Goal: Navigation & Orientation: Find specific page/section

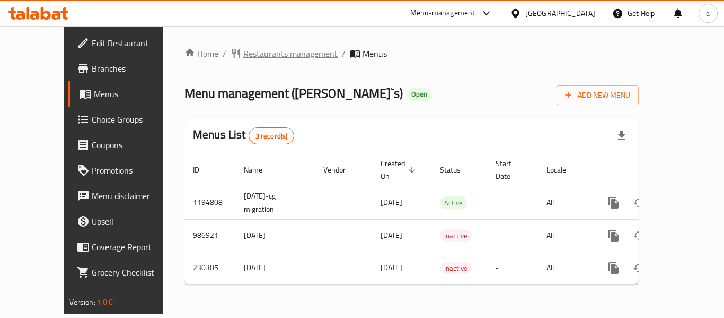
click at [254, 47] on span "Restaurants management" at bounding box center [290, 53] width 94 height 13
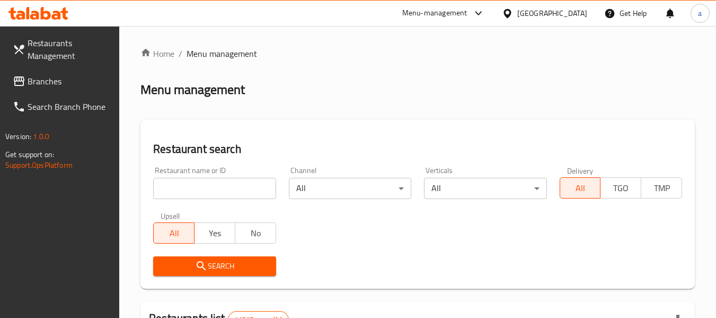
click at [216, 184] on input "search" at bounding box center [214, 188] width 122 height 21
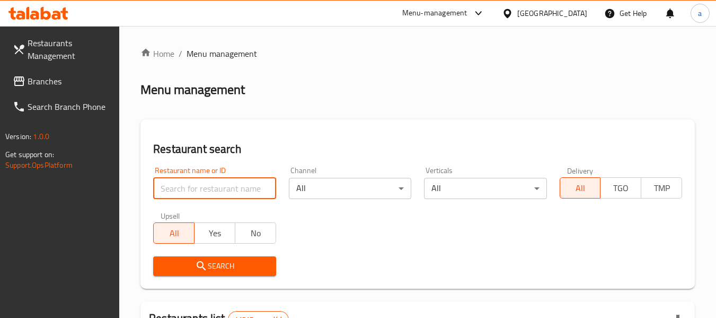
paste input "626044"
type input "626044"
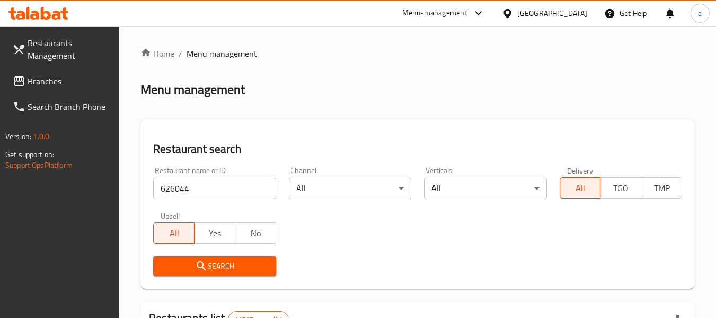
click at [232, 269] on span "Search" at bounding box center [214, 265] width 105 height 13
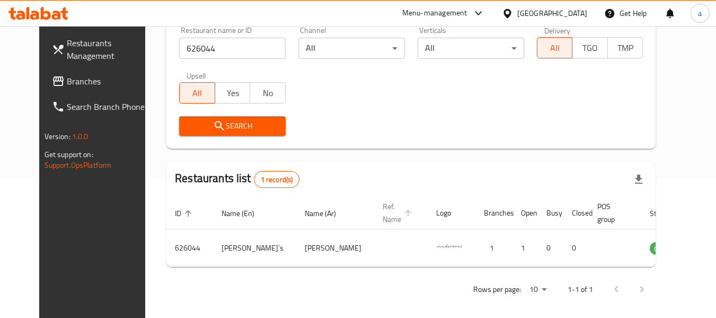
scroll to position [146, 0]
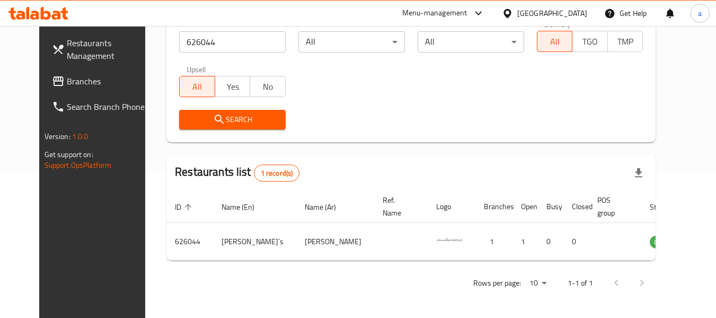
click at [67, 85] on span "Branches" at bounding box center [109, 81] width 84 height 13
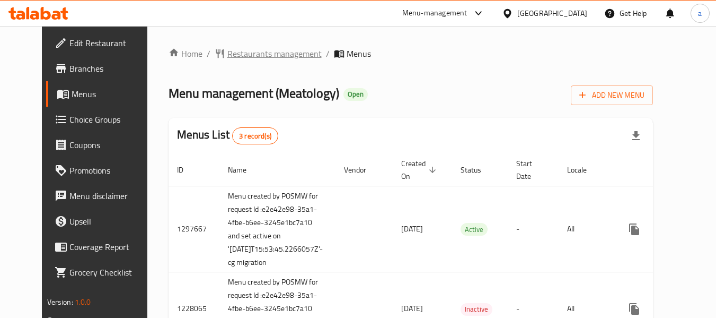
click at [259, 58] on span "Restaurants management" at bounding box center [274, 53] width 94 height 13
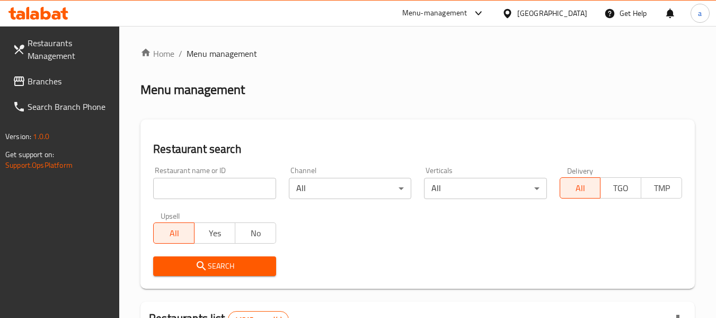
click at [227, 186] on input "search" at bounding box center [214, 188] width 122 height 21
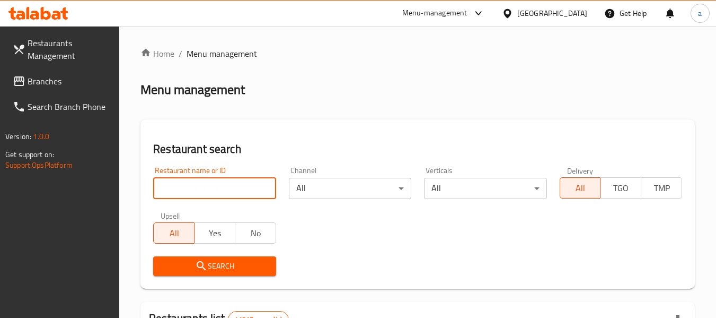
paste input "647537"
type input "647537"
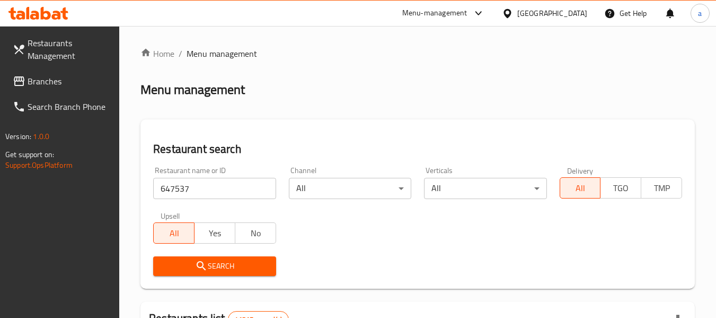
click at [263, 265] on span "Search" at bounding box center [214, 265] width 105 height 13
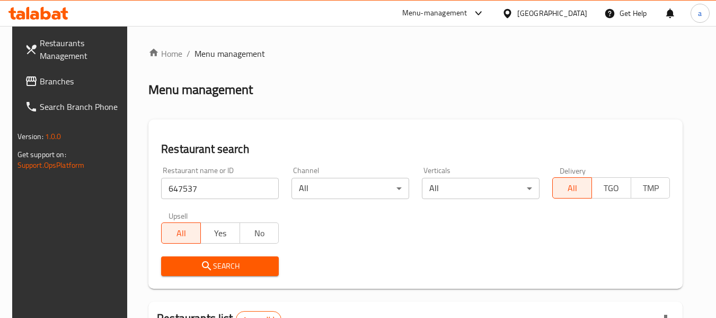
scroll to position [155, 0]
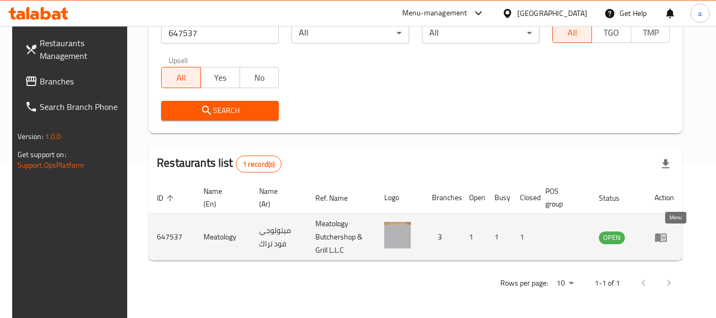
click at [665, 236] on icon "enhanced table" at bounding box center [664, 237] width 4 height 4
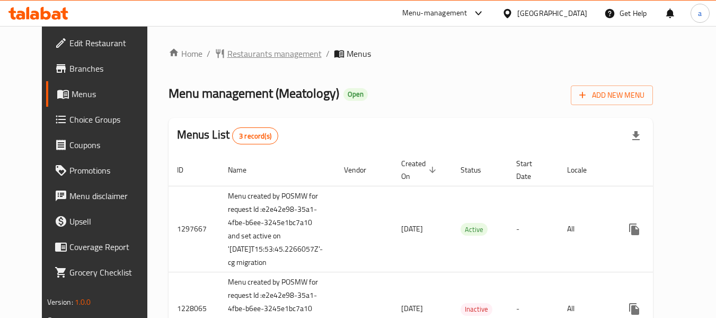
click at [227, 53] on span "Restaurants management" at bounding box center [274, 53] width 94 height 13
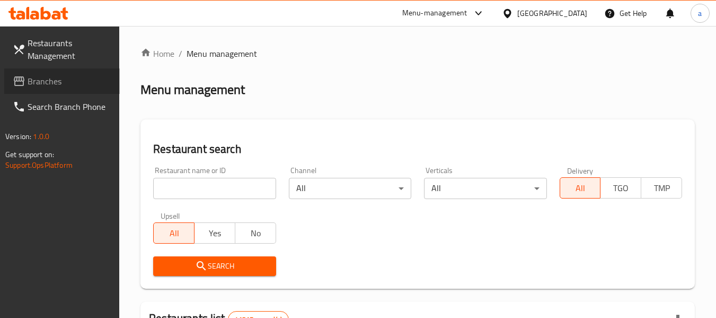
click at [55, 81] on span "Branches" at bounding box center [70, 81] width 84 height 13
